Goal: Task Accomplishment & Management: Manage account settings

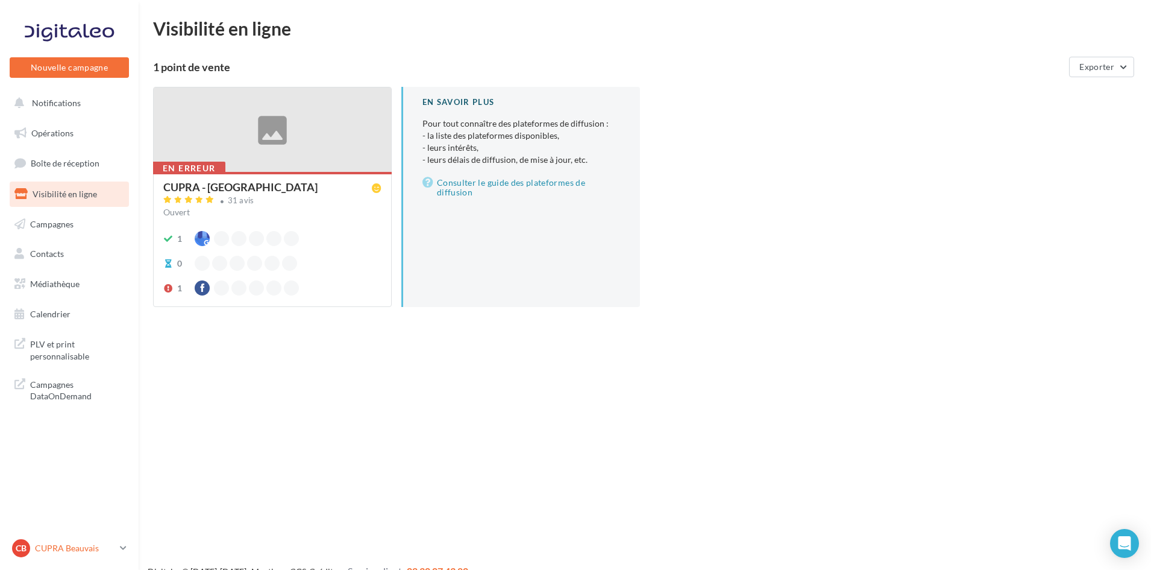
click at [111, 549] on p "CUPRA Beauvais" at bounding box center [75, 548] width 80 height 12
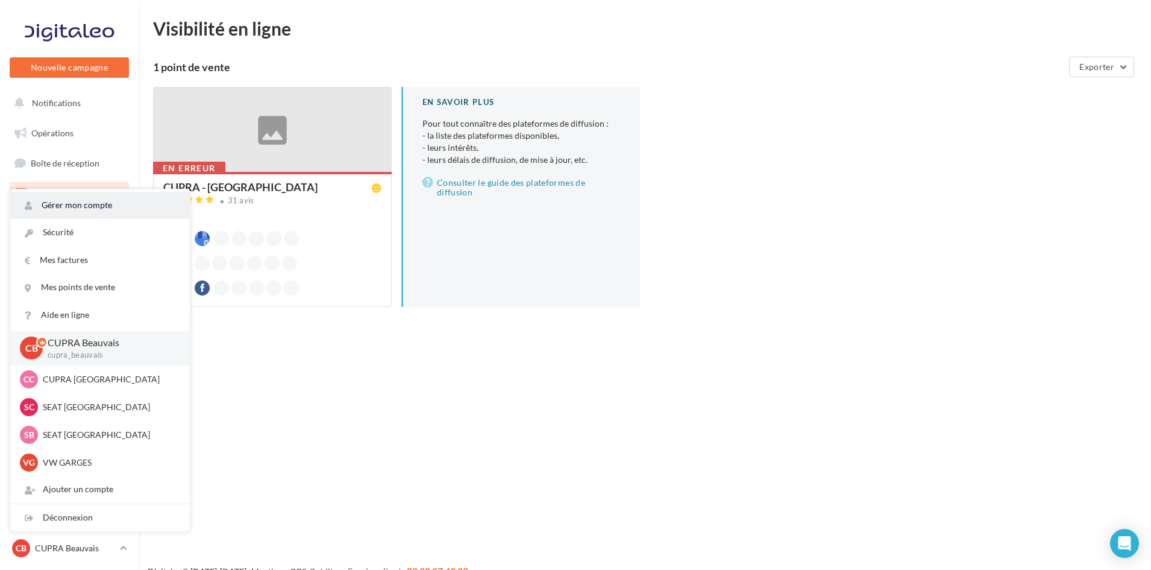
click at [137, 204] on link "Gérer mon compte" at bounding box center [100, 205] width 180 height 27
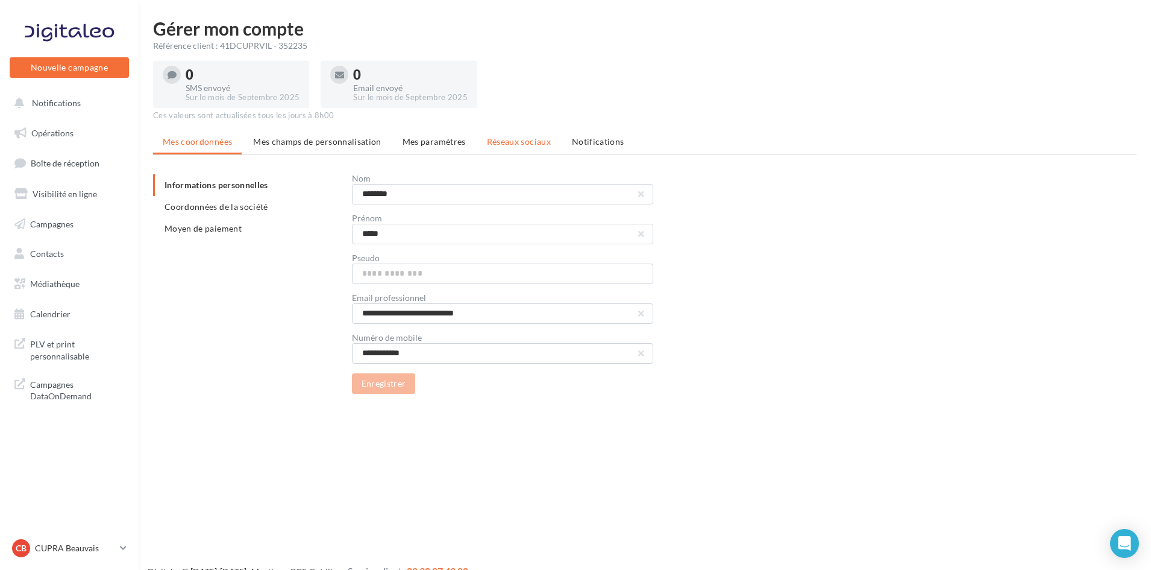
click at [515, 133] on li "Réseaux sociaux" at bounding box center [518, 142] width 83 height 22
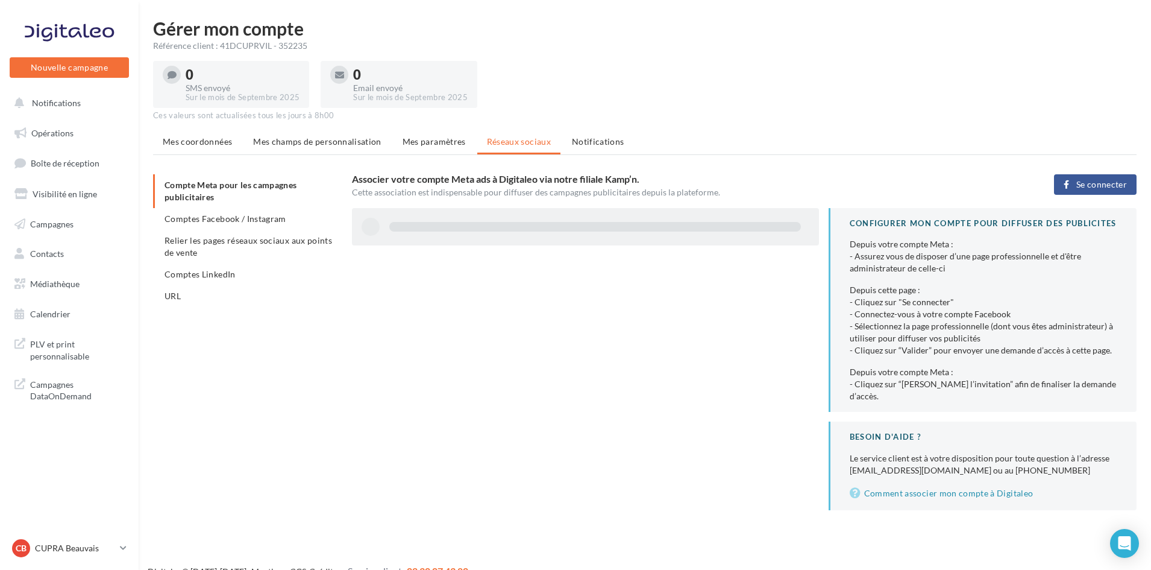
click at [240, 210] on li "Comptes Facebook / Instagram" at bounding box center [247, 219] width 189 height 22
click at [240, 216] on ul "Compte Meta pour les campagnes publicitaires Comptes Facebook / Instagram Relie…" at bounding box center [247, 240] width 189 height 133
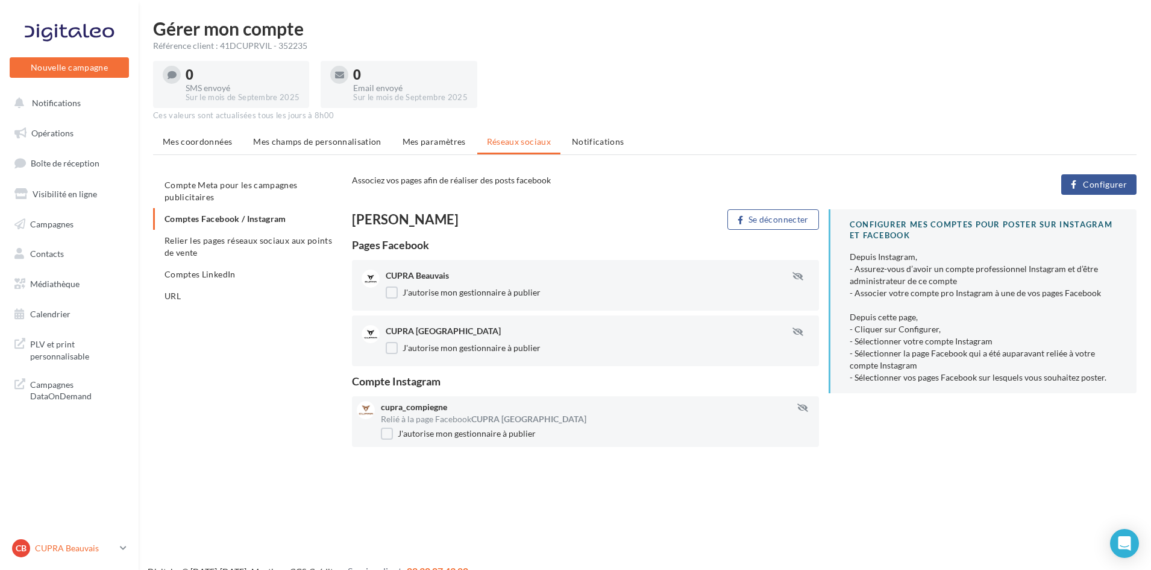
click at [63, 540] on div "CB CUPRA Beauvais cupra_beauvais" at bounding box center [63, 548] width 103 height 18
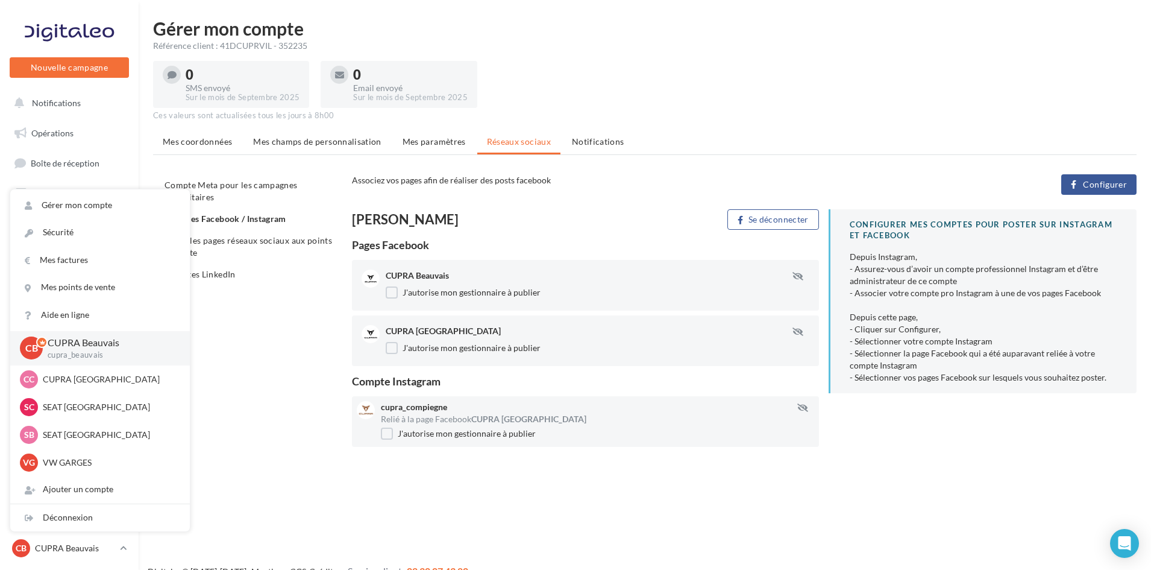
click at [240, 386] on div "Compte Meta pour les campagnes publicitaires Comptes Facebook / Instagram Relie…" at bounding box center [649, 312] width 993 height 277
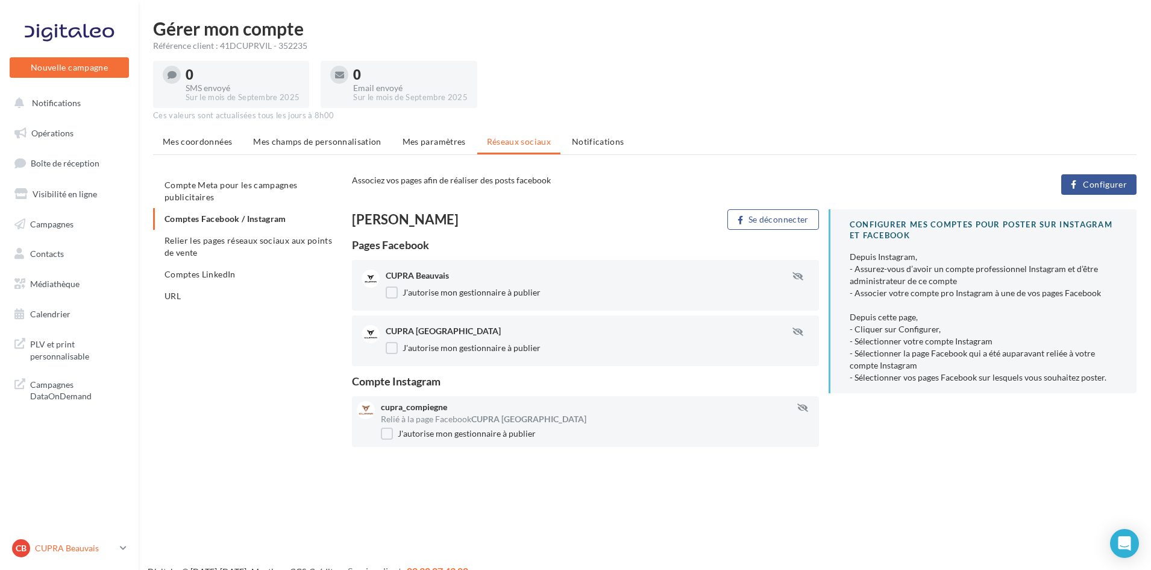
click at [63, 550] on p "CUPRA Beauvais" at bounding box center [75, 548] width 80 height 12
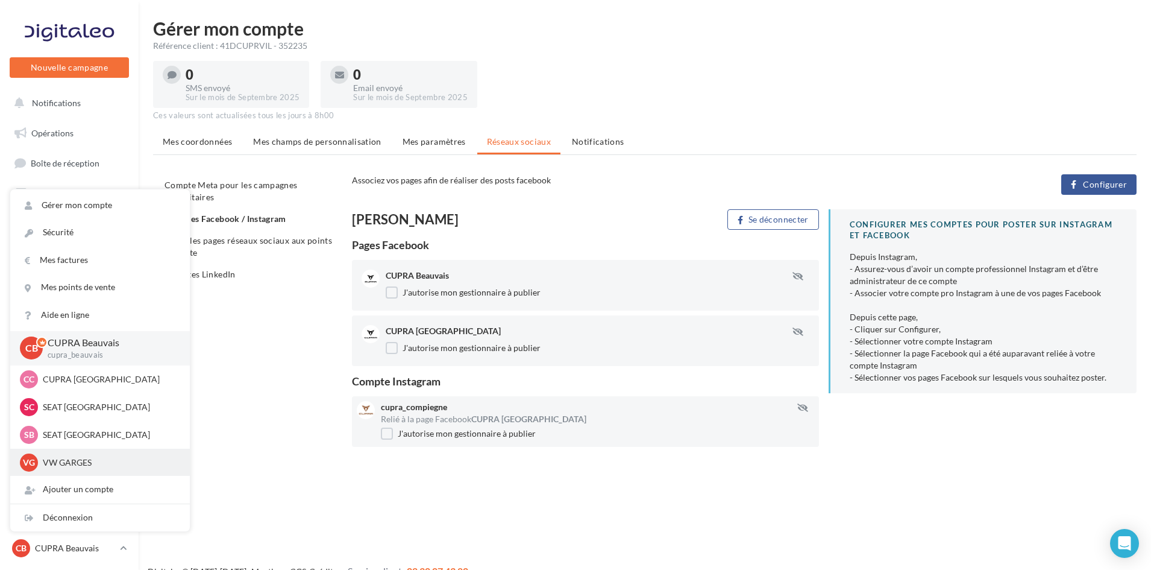
click at [83, 462] on p "VW GARGES" at bounding box center [109, 462] width 133 height 12
